Goal: Task Accomplishment & Management: Manage account settings

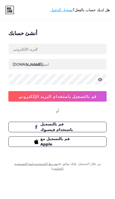
click at [63, 9] on link "تسجيل الدخول" at bounding box center [61, 10] width 23 height 4
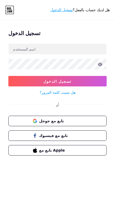
click at [21, 121] on button "تابع مع جوجل" at bounding box center [57, 121] width 98 height 10
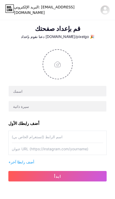
click at [55, 62] on input "file" at bounding box center [57, 64] width 29 height 29
type input "C:\fakepath\IMG_3184.jpeg"
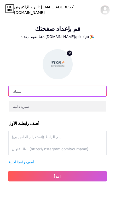
click at [18, 91] on input "text" at bounding box center [58, 91] width 98 height 10
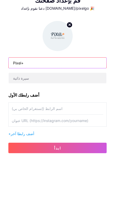
type input "Pixel+"
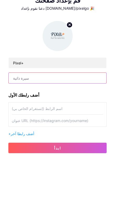
click at [19, 101] on input "text" at bounding box center [58, 106] width 98 height 10
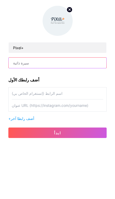
scroll to position [43, 0]
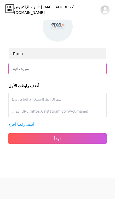
click at [21, 64] on input "text" at bounding box center [58, 68] width 98 height 10
paste input ""تبحث عن تميزك الرقمي؟ نحن نصنعه." "Looking for your digital edge? We creat"
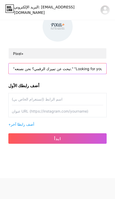
type input ""تبحث عن تميزك الرقمي؟ نحن نصنعه." "Looking for your digital edge? We creat"
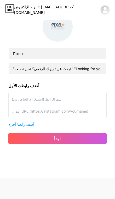
click at [23, 93] on input "text" at bounding box center [58, 99] width 92 height 12
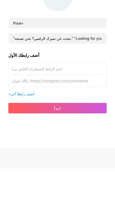
click at [13, 122] on span "أضف رابطا آخر" at bounding box center [23, 124] width 24 height 4
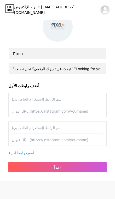
click at [74, 93] on input "text" at bounding box center [58, 99] width 92 height 12
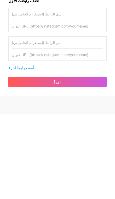
click at [25, 162] on button "ابدأ" at bounding box center [57, 167] width 98 height 10
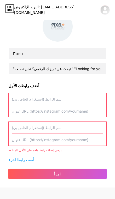
click at [21, 93] on input "text" at bounding box center [58, 99] width 92 height 12
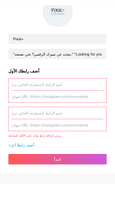
click at [23, 93] on input "text" at bounding box center [58, 99] width 92 height 12
paste input "[URL][DOMAIN_NAME]"
type input "[URL][DOMAIN_NAME]"
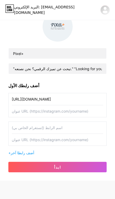
scroll to position [38, 0]
click at [24, 97] on input "[URL][DOMAIN_NAME]" at bounding box center [58, 99] width 92 height 12
click at [25, 99] on input "[URL][DOMAIN_NAME]" at bounding box center [58, 99] width 92 height 12
click at [26, 108] on input "text" at bounding box center [58, 111] width 92 height 12
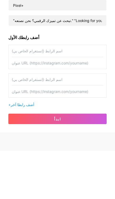
click at [21, 105] on input "text" at bounding box center [58, 111] width 92 height 12
paste input "[URL][DOMAIN_NAME]"
type input "[URL][DOMAIN_NAME]"
click at [28, 93] on input "text" at bounding box center [58, 99] width 92 height 12
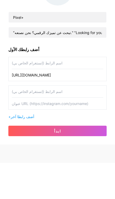
type input "P"
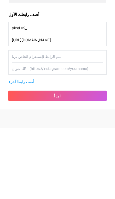
type input "pixel.09_"
click at [19, 162] on button "ابدأ" at bounding box center [57, 167] width 98 height 10
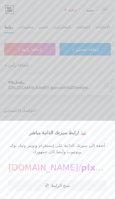
click at [21, 104] on div at bounding box center [57, 99] width 115 height 199
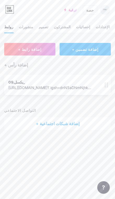
click at [41, 127] on div "+ إضافة شبكات اجتماعية" at bounding box center [57, 123] width 107 height 13
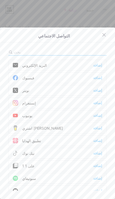
click at [98, 67] on div "إضافة" at bounding box center [97, 65] width 9 height 5
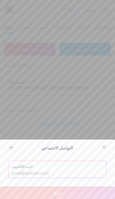
click at [60, 173] on input "text" at bounding box center [58, 173] width 92 height 9
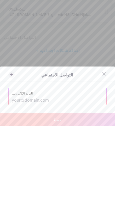
type input "i"
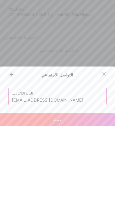
click at [23, 186] on button "حفظ" at bounding box center [57, 192] width 115 height 13
type input "mailto:[EMAIL_ADDRESS][DOMAIN_NAME]"
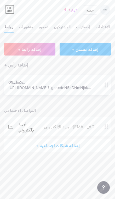
click at [66, 139] on div "+ إضافة شبكات اجتماعية" at bounding box center [57, 145] width 107 height 13
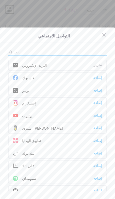
click at [100, 77] on div "إضافة" at bounding box center [97, 77] width 9 height 5
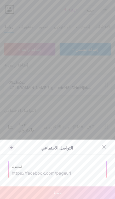
click at [103, 147] on icon at bounding box center [104, 147] width 4 height 4
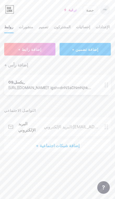
click at [41, 139] on div "+ إضافة شبكات اجتماعية" at bounding box center [57, 145] width 107 height 13
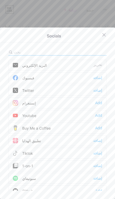
click at [71, 104] on div "إنستغرام Add" at bounding box center [57, 102] width 98 height 11
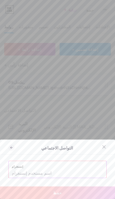
click at [60, 174] on input "text" at bounding box center [58, 173] width 92 height 9
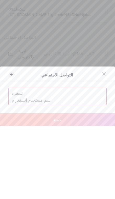
type input "P"
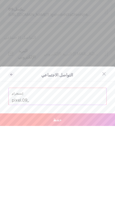
click at [15, 186] on button "حفظ" at bounding box center [57, 192] width 115 height 13
type input "[URL][DOMAIN_NAME]"
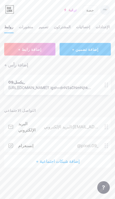
click at [46, 155] on div "+ إضافة شبكات اجتماعية" at bounding box center [57, 161] width 107 height 13
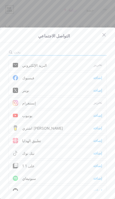
click at [98, 89] on div "إضافة" at bounding box center [97, 90] width 9 height 5
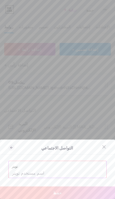
click at [23, 175] on input "text" at bounding box center [58, 173] width 92 height 9
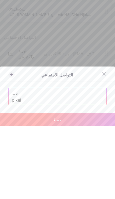
paste input "@pixel09_x"
click at [25, 186] on button "حفظ" at bounding box center [57, 192] width 115 height 13
type input "[URL][DOMAIN_NAME]"
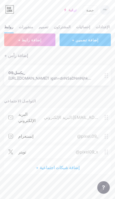
click at [43, 161] on div "+ إضافة شبكات اجتماعية" at bounding box center [57, 167] width 107 height 13
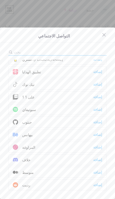
scroll to position [70, 0]
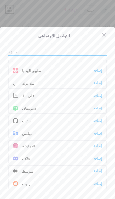
click at [99, 83] on div "إضافة" at bounding box center [97, 82] width 9 height 5
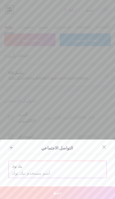
click at [52, 171] on input "text" at bounding box center [58, 173] width 92 height 9
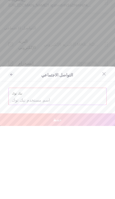
paste input "pixel.09_"
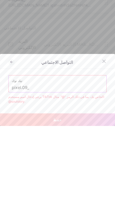
click at [10, 148] on div "تيك توك pixel.09_" at bounding box center [58, 156] width 98 height 17
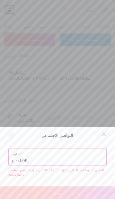
click at [12, 161] on input "pixel.09_" at bounding box center [58, 160] width 92 height 9
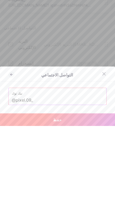
click at [11, 186] on button "حفظ" at bounding box center [57, 192] width 115 height 13
type input "[URL][DOMAIN_NAME]"
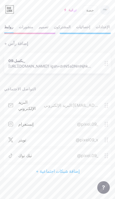
click at [71, 171] on div "+ إضافة شبكات اجتماعية" at bounding box center [57, 171] width 107 height 13
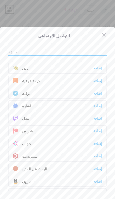
scroll to position [238, 0]
